Goal: Information Seeking & Learning: Learn about a topic

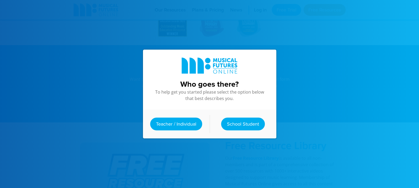
click at [282, 56] on div at bounding box center [209, 94] width 419 height 188
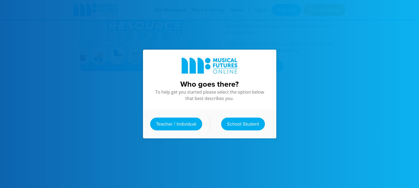
scroll to position [510, 0]
